Goal: Task Accomplishment & Management: Manage account settings

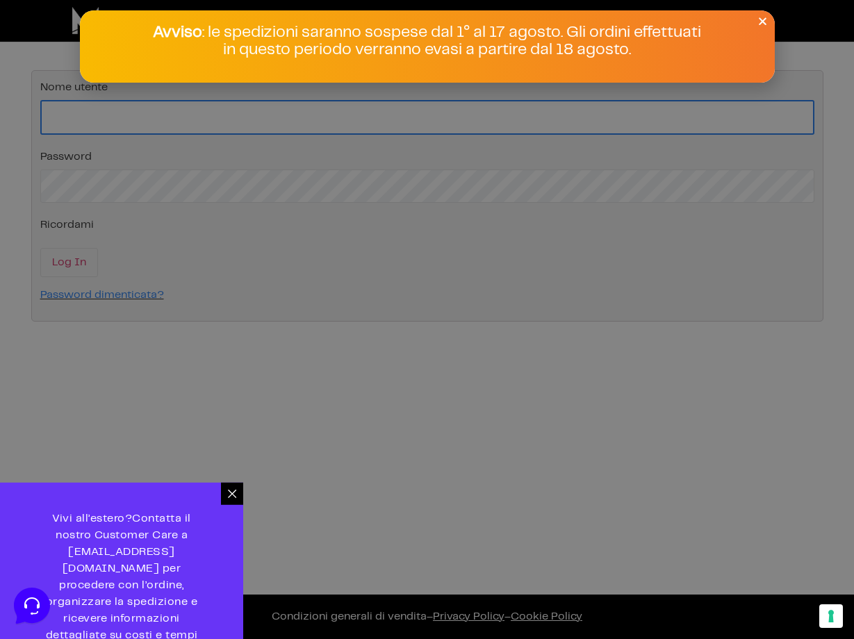
type input "info@monetizzando.com"
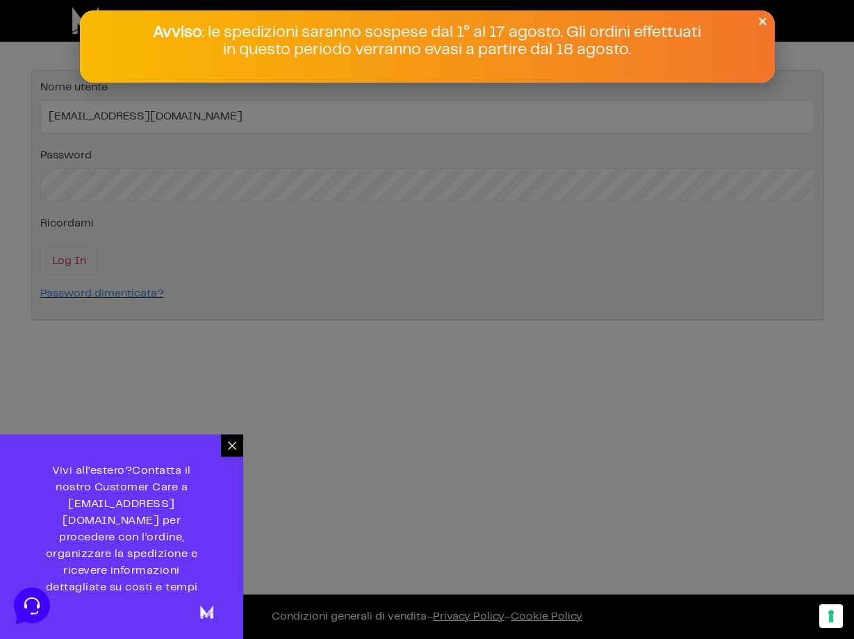
drag, startPoint x: 450, startPoint y: 267, endPoint x: 384, endPoint y: 269, distance: 66.0
click at [449, 267] on div at bounding box center [427, 319] width 854 height 639
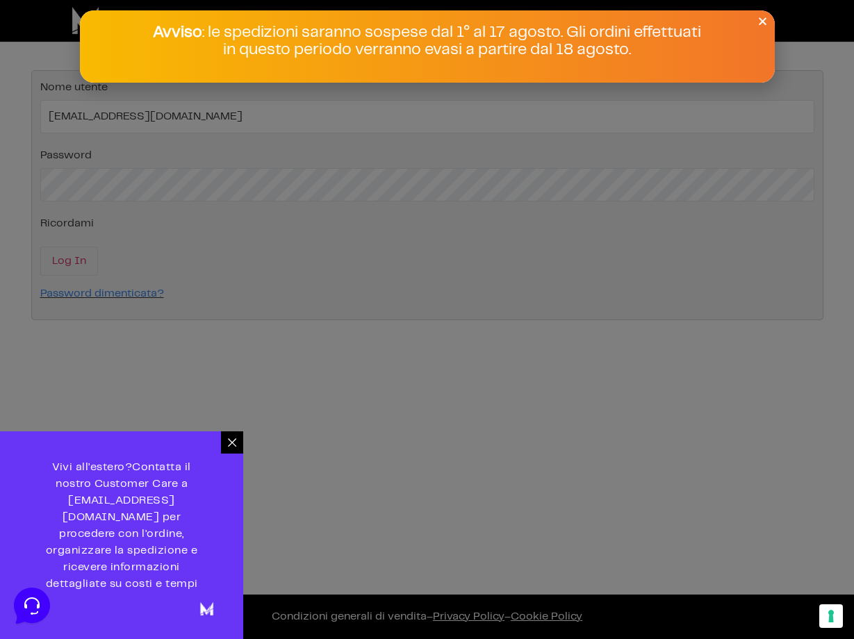
click at [762, 19] on icon "Close" at bounding box center [762, 21] width 10 height 10
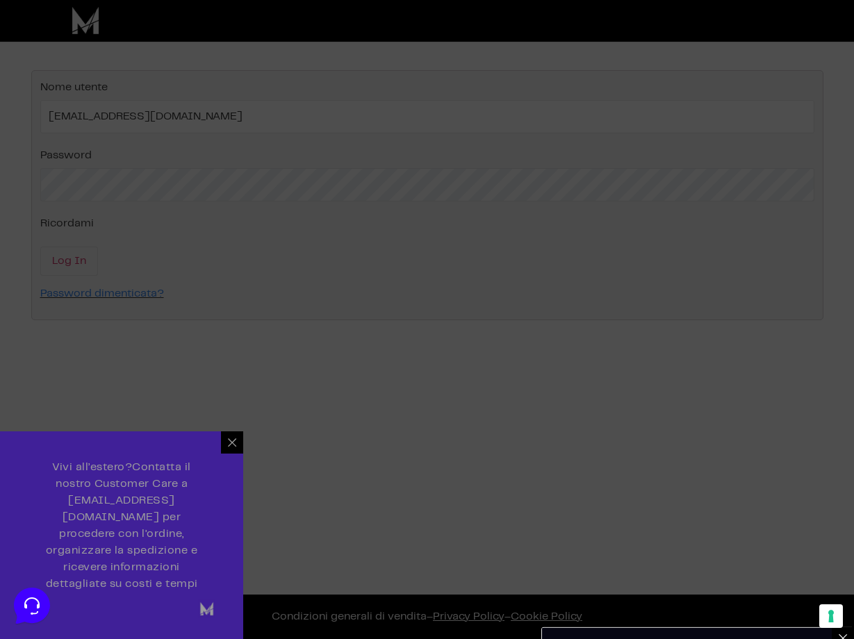
drag, startPoint x: 173, startPoint y: 204, endPoint x: 153, endPoint y: 212, distance: 21.5
click at [173, 204] on div at bounding box center [427, 319] width 854 height 639
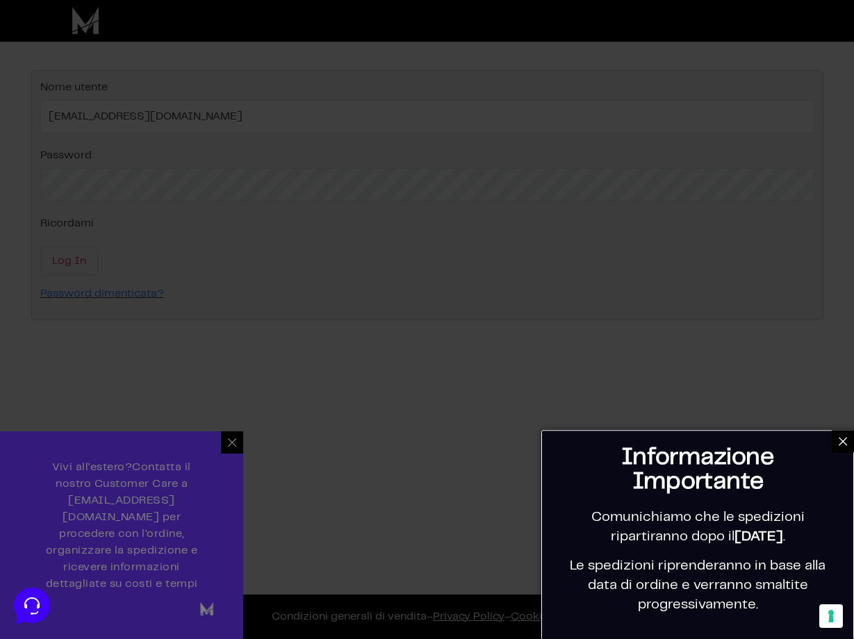
click at [51, 260] on div at bounding box center [427, 319] width 854 height 639
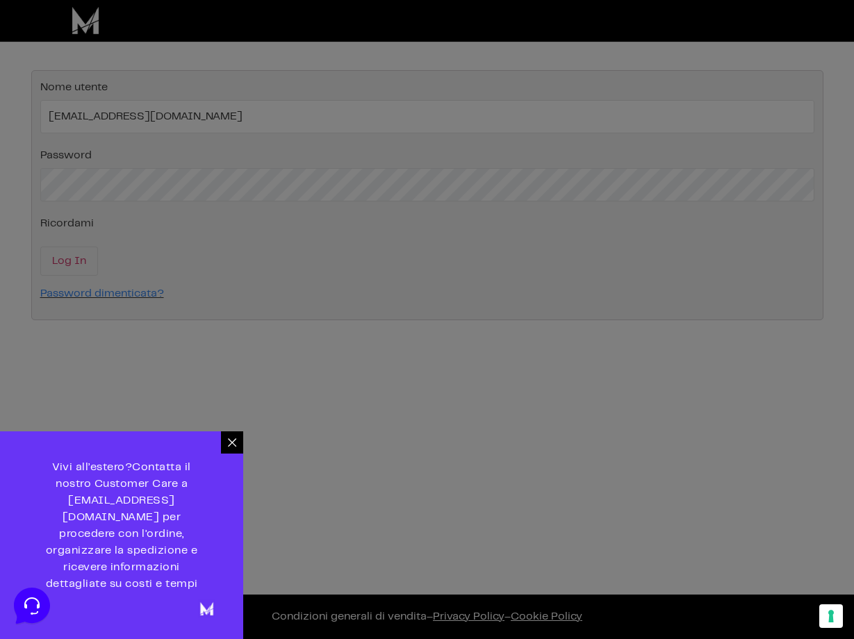
click at [63, 260] on div at bounding box center [427, 319] width 854 height 639
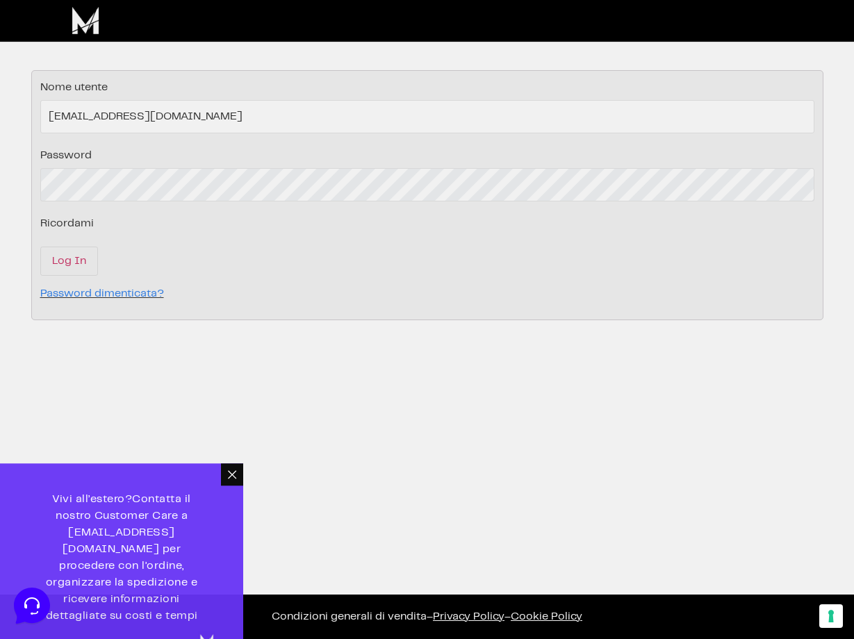
click at [64, 260] on div at bounding box center [427, 319] width 854 height 639
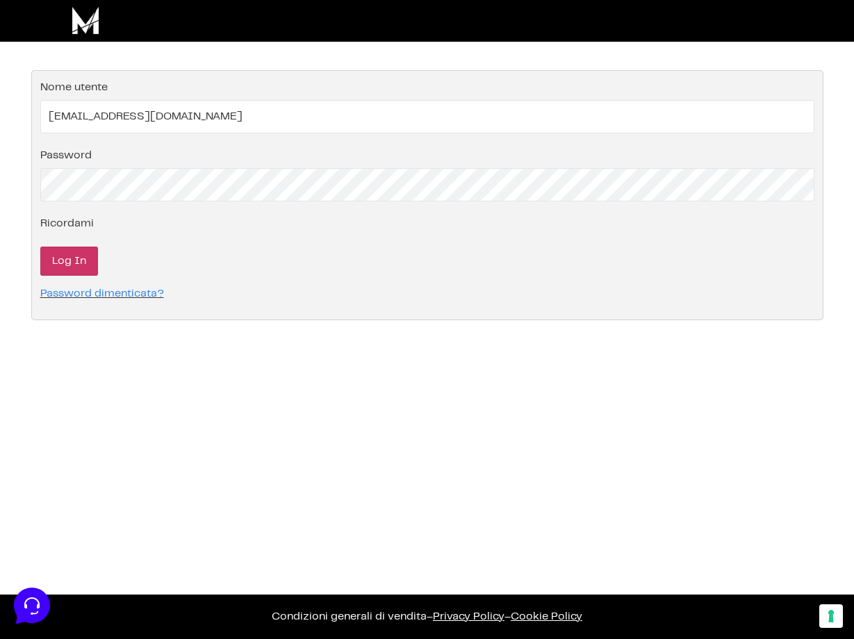
click at [64, 260] on input "Log In" at bounding box center [69, 261] width 58 height 29
click at [79, 258] on input "Log In" at bounding box center [69, 261] width 58 height 29
click at [61, 265] on input "Log In" at bounding box center [69, 261] width 58 height 29
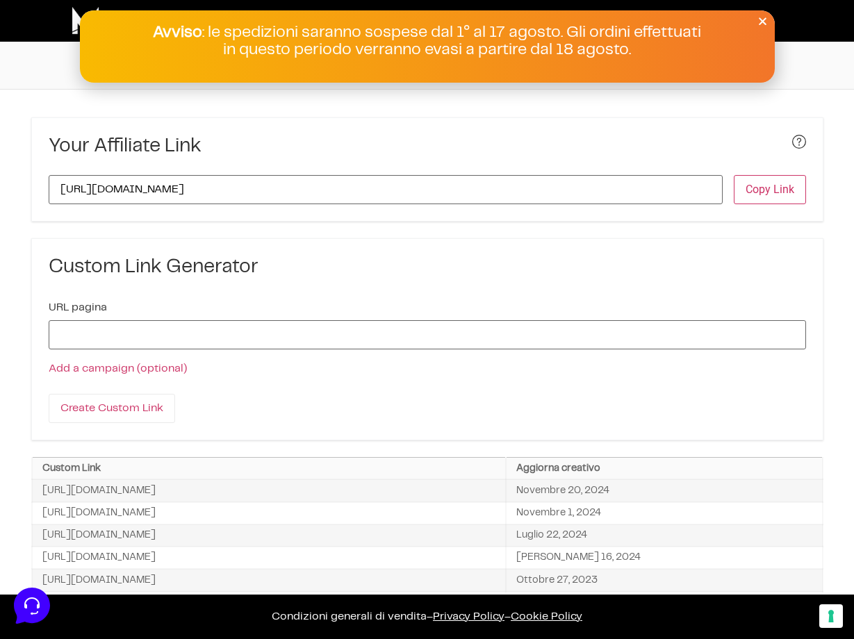
click at [450, 70] on div "Avviso : le spedizioni saranno sospese dal 1° al 17 agosto. Gli ordini effettua…" at bounding box center [427, 46] width 695 height 72
drag, startPoint x: 761, startPoint y: 16, endPoint x: 754, endPoint y: 20, distance: 8.1
click at [761, 16] on icon "Close" at bounding box center [762, 21] width 10 height 10
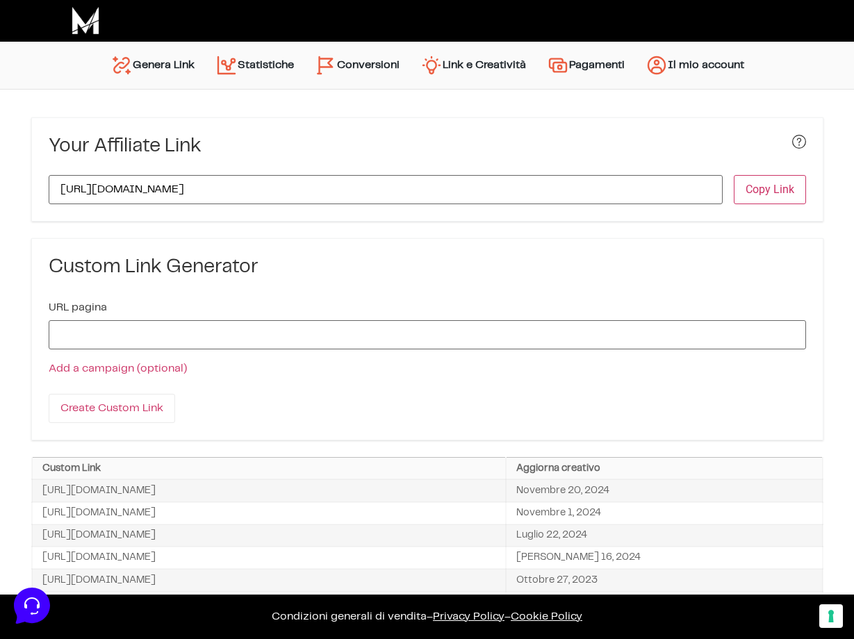
click at [394, 58] on link "Conversioni" at bounding box center [357, 65] width 106 height 33
